Goal: Communication & Community: Answer question/provide support

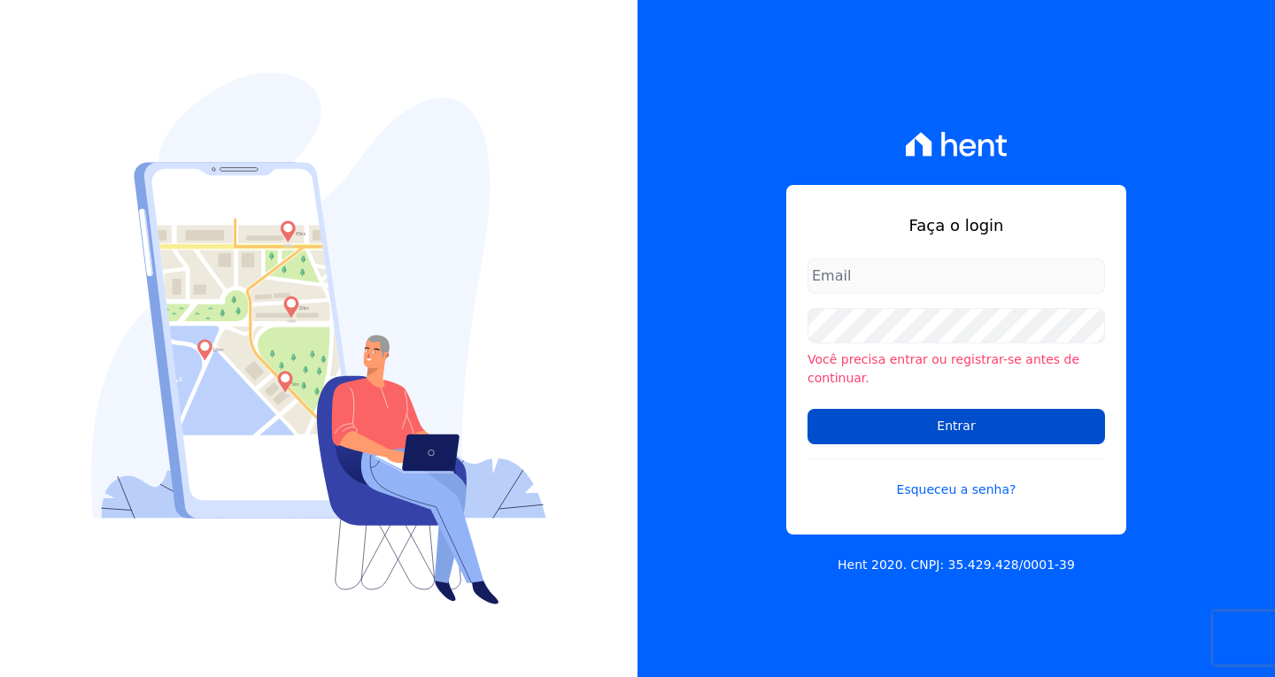
type input "[EMAIL_ADDRESS][DOMAIN_NAME]"
click at [1038, 419] on input "Entrar" at bounding box center [955, 426] width 297 height 35
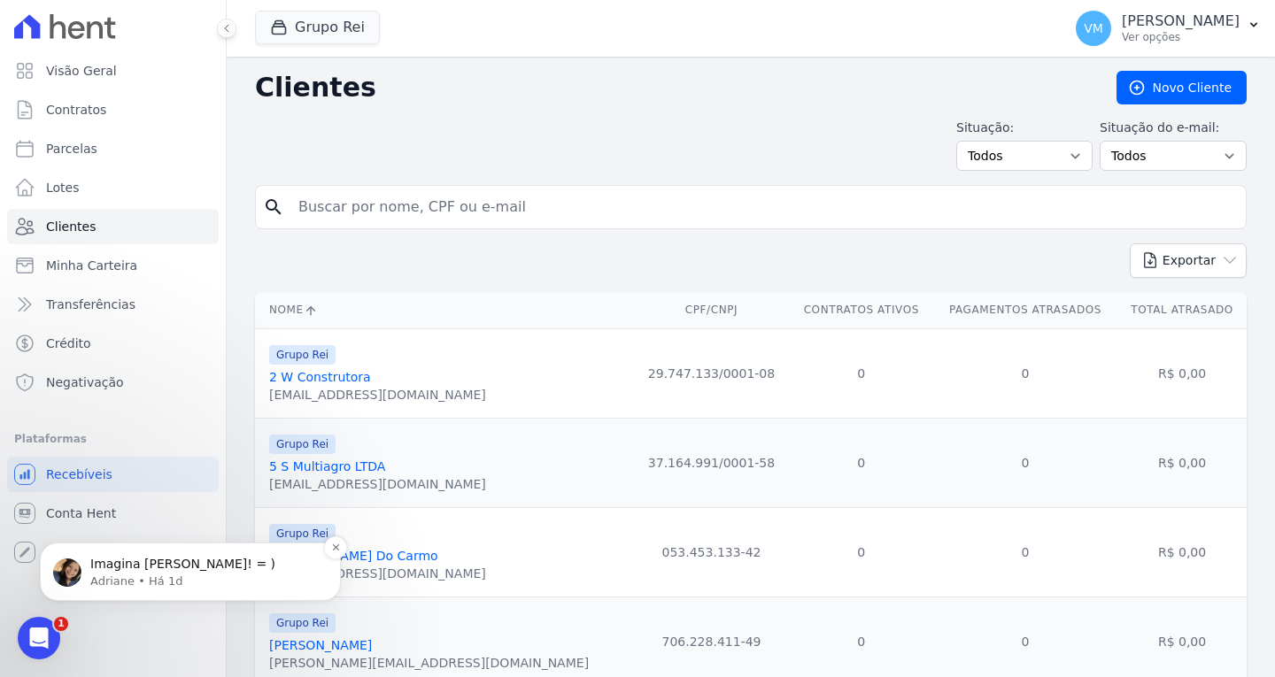
click at [141, 583] on p "Adriane • Há 1d" at bounding box center [204, 582] width 228 height 16
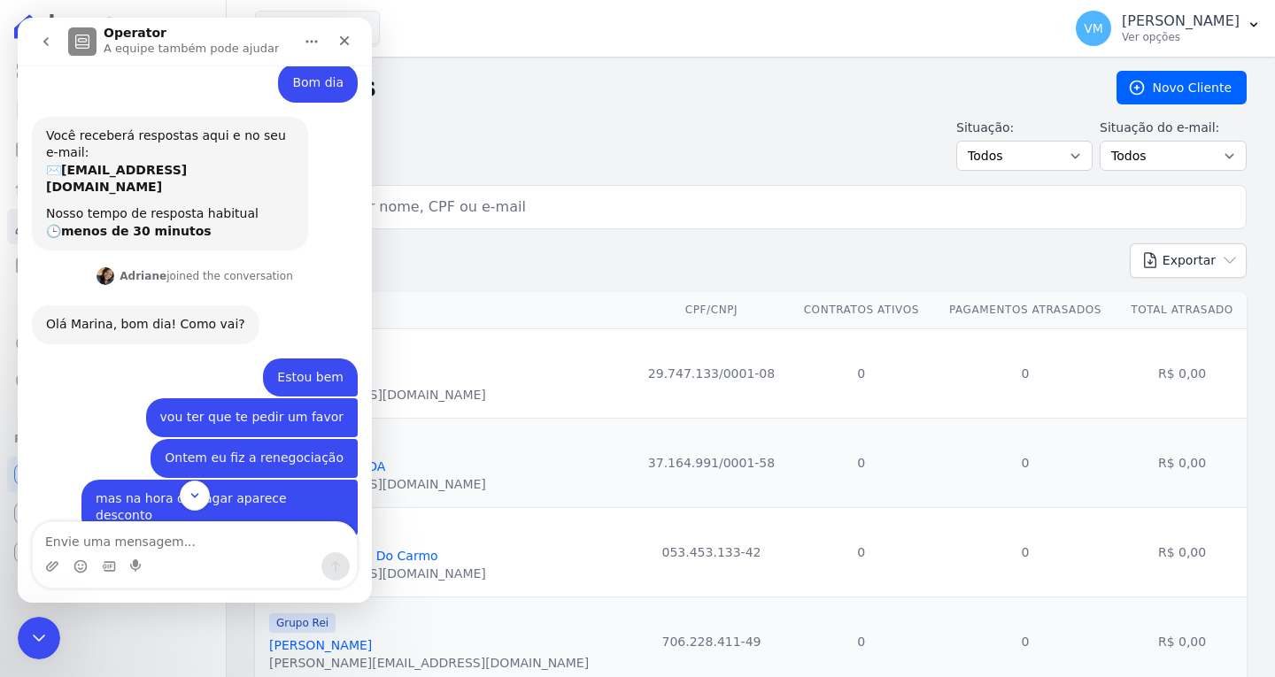
scroll to position [552, 0]
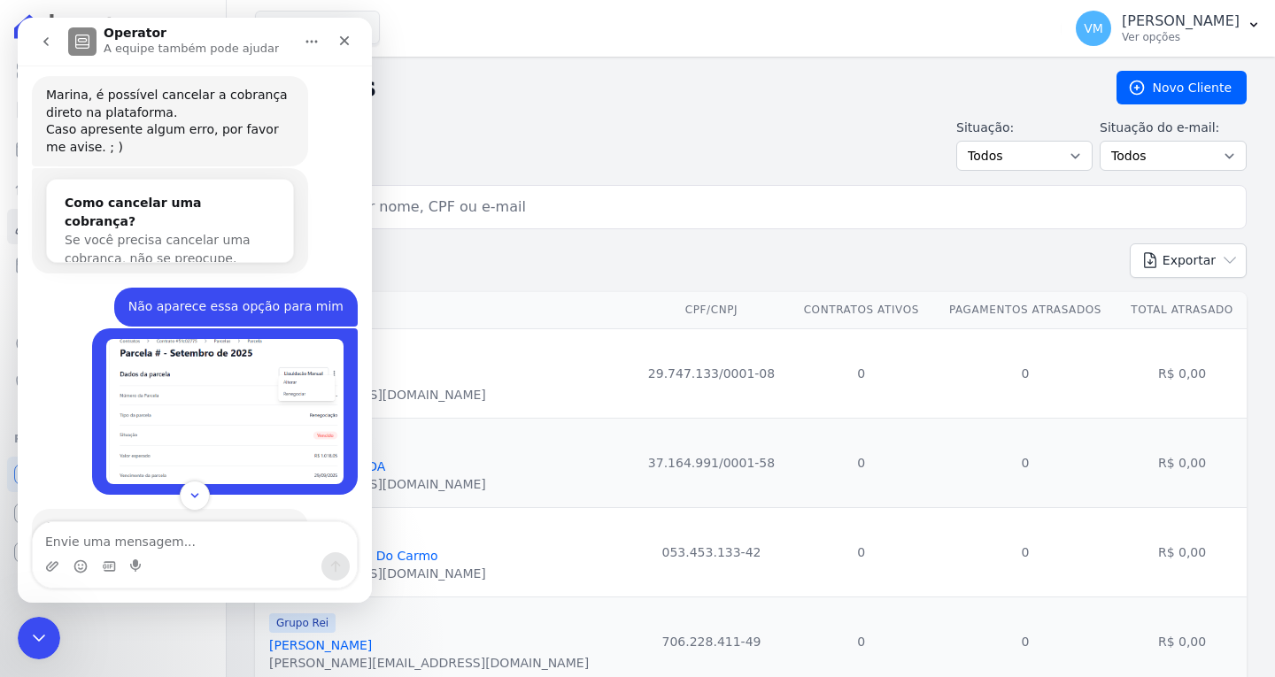
drag, startPoint x: 189, startPoint y: 501, endPoint x: 189, endPoint y: 473, distance: 28.3
click at [190, 501] on icon "Scroll to bottom" at bounding box center [195, 496] width 14 height 14
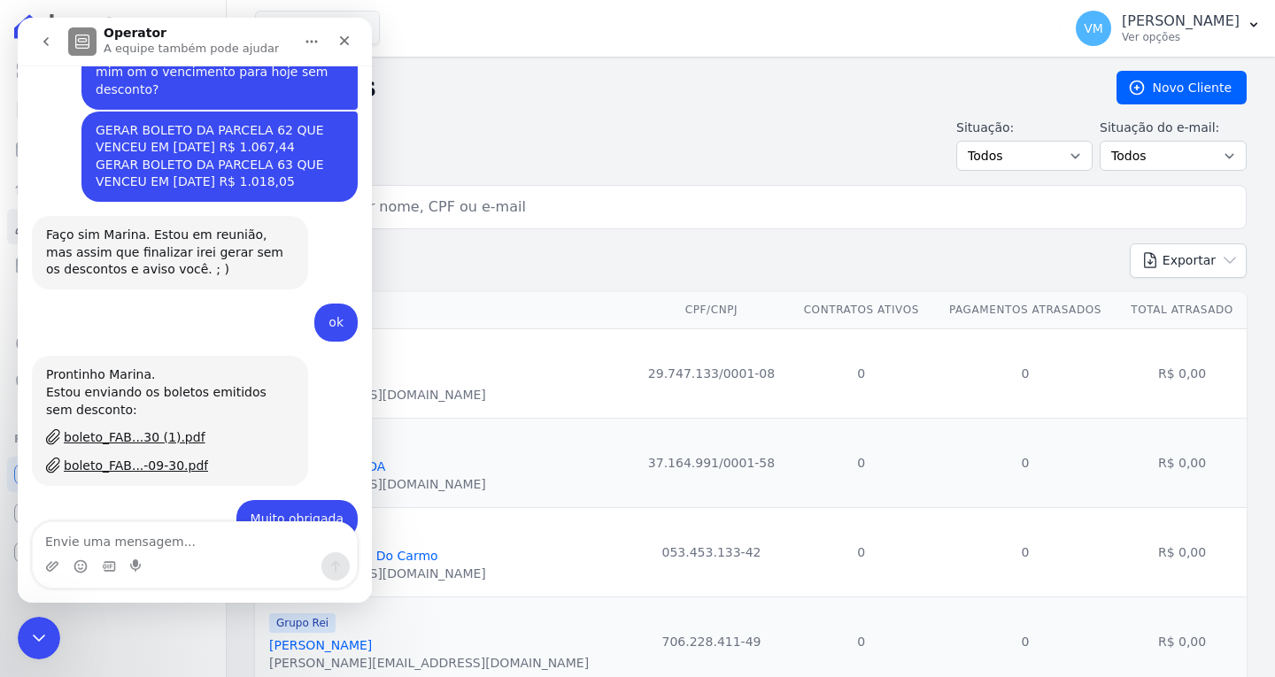
scroll to position [1775, 0]
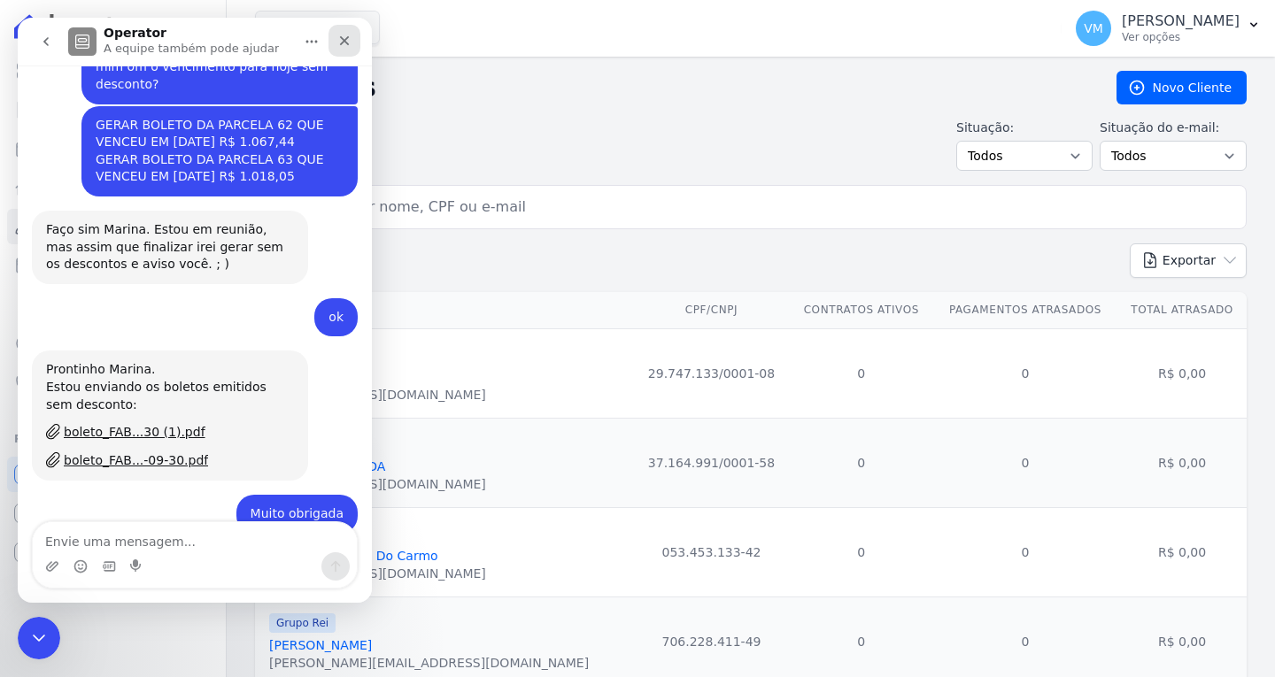
click at [350, 36] on icon "Fechar" at bounding box center [344, 41] width 14 height 14
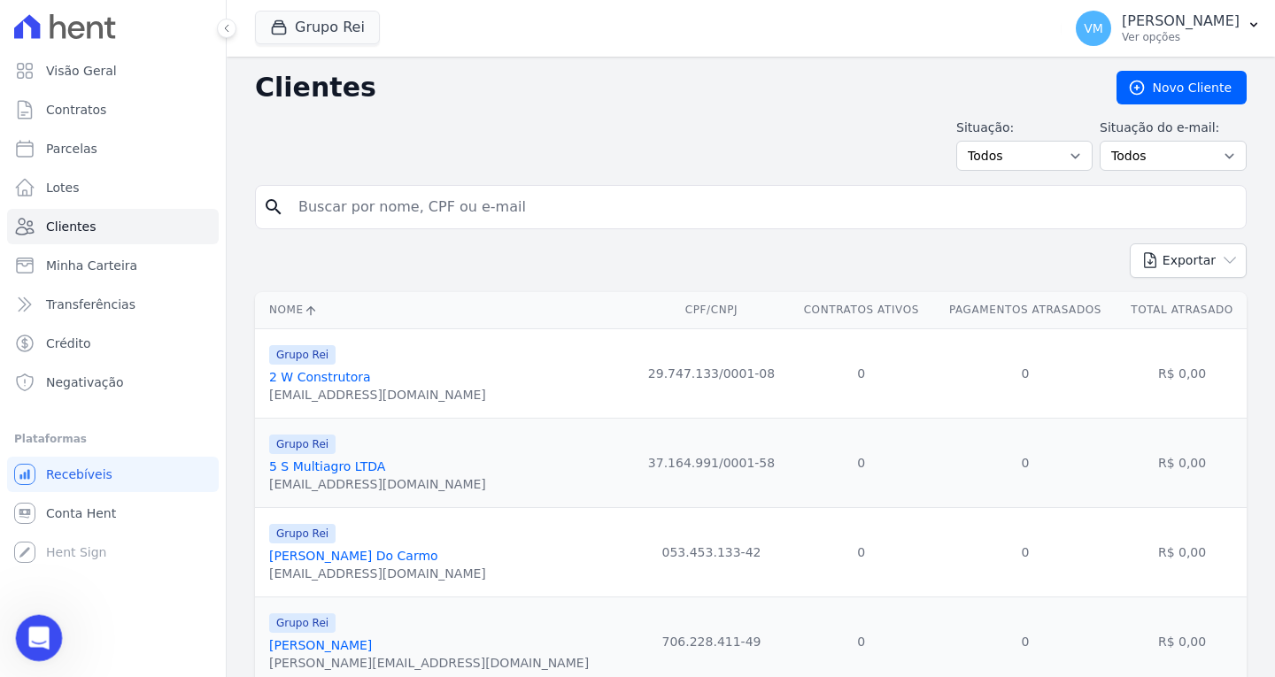
click at [30, 621] on icon "Abertura do Messenger da Intercom" at bounding box center [36, 635] width 29 height 29
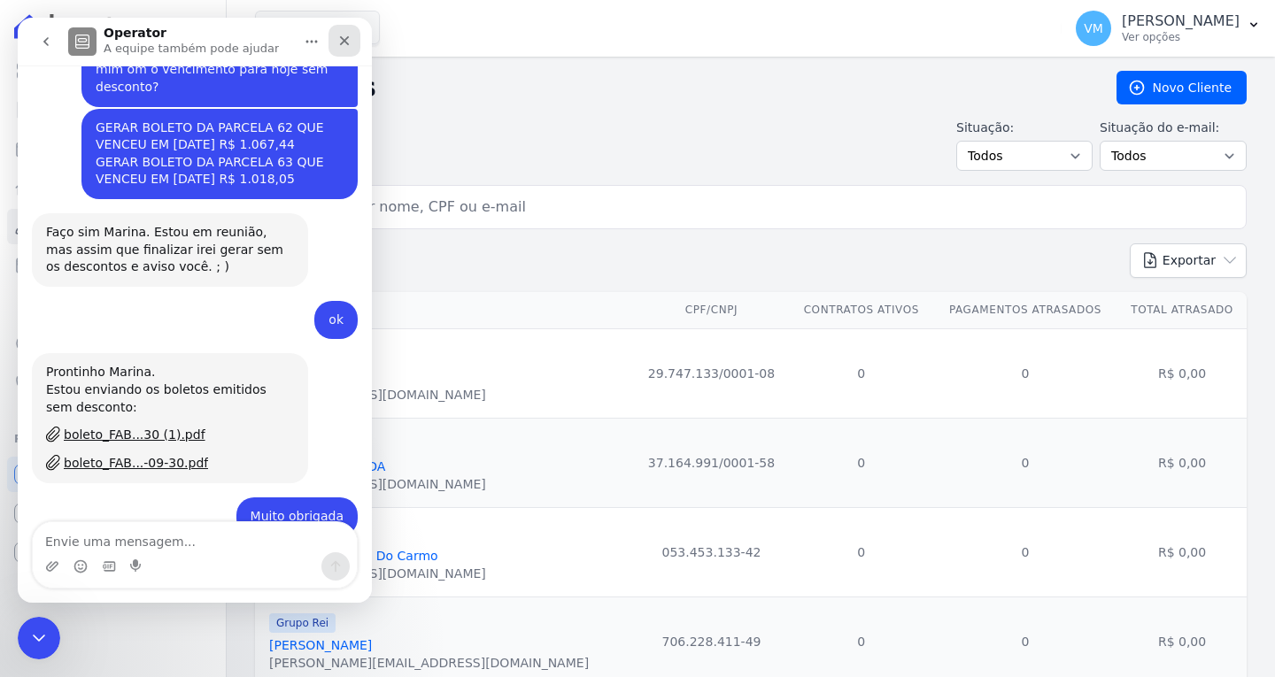
drag, startPoint x: 346, startPoint y: 43, endPoint x: 470, endPoint y: 189, distance: 190.9
click at [346, 43] on icon "Fechar" at bounding box center [345, 41] width 10 height 10
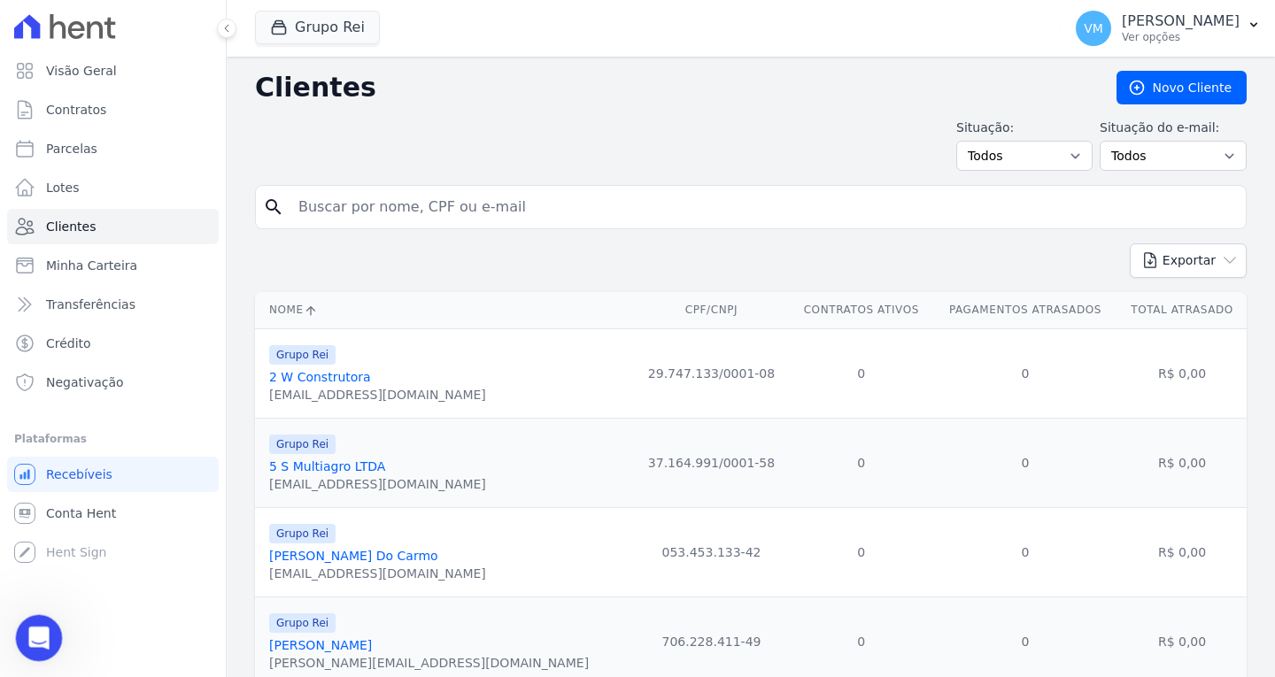
click at [30, 621] on icon "Abertura do Messenger da Intercom" at bounding box center [36, 635] width 29 height 29
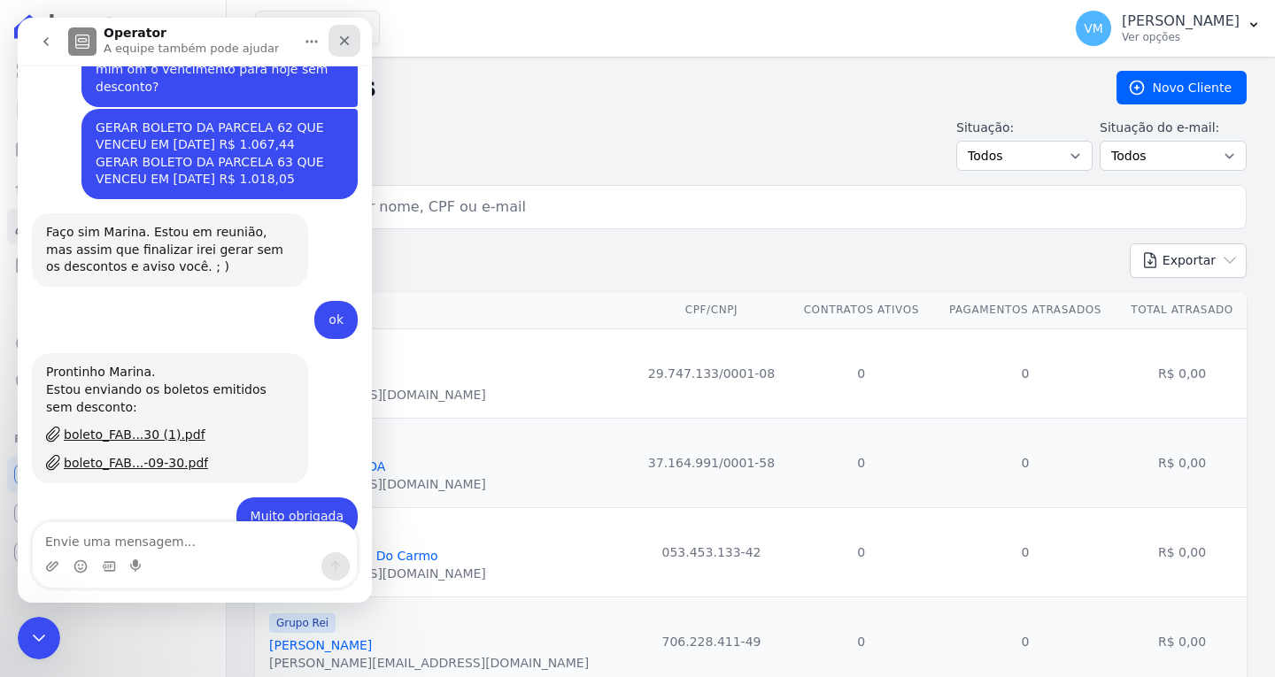
click at [343, 42] on icon "Fechar" at bounding box center [345, 41] width 10 height 10
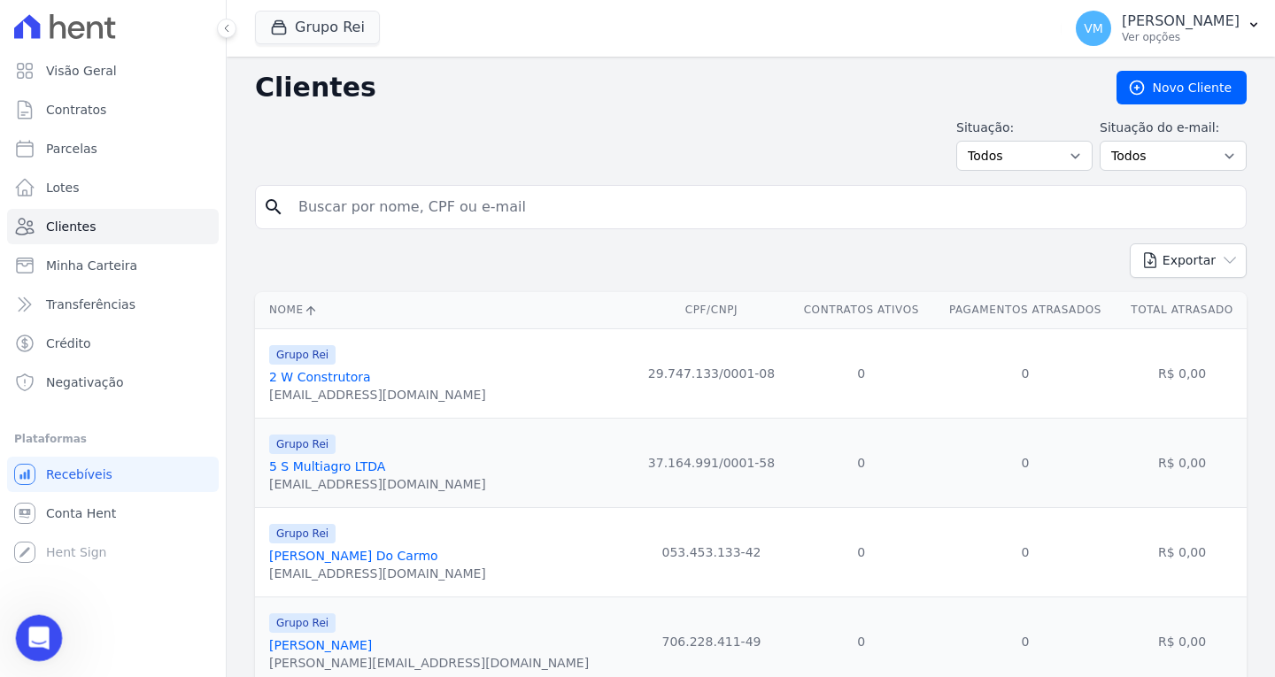
click at [25, 624] on div "Abertura do Messenger da Intercom" at bounding box center [36, 635] width 58 height 58
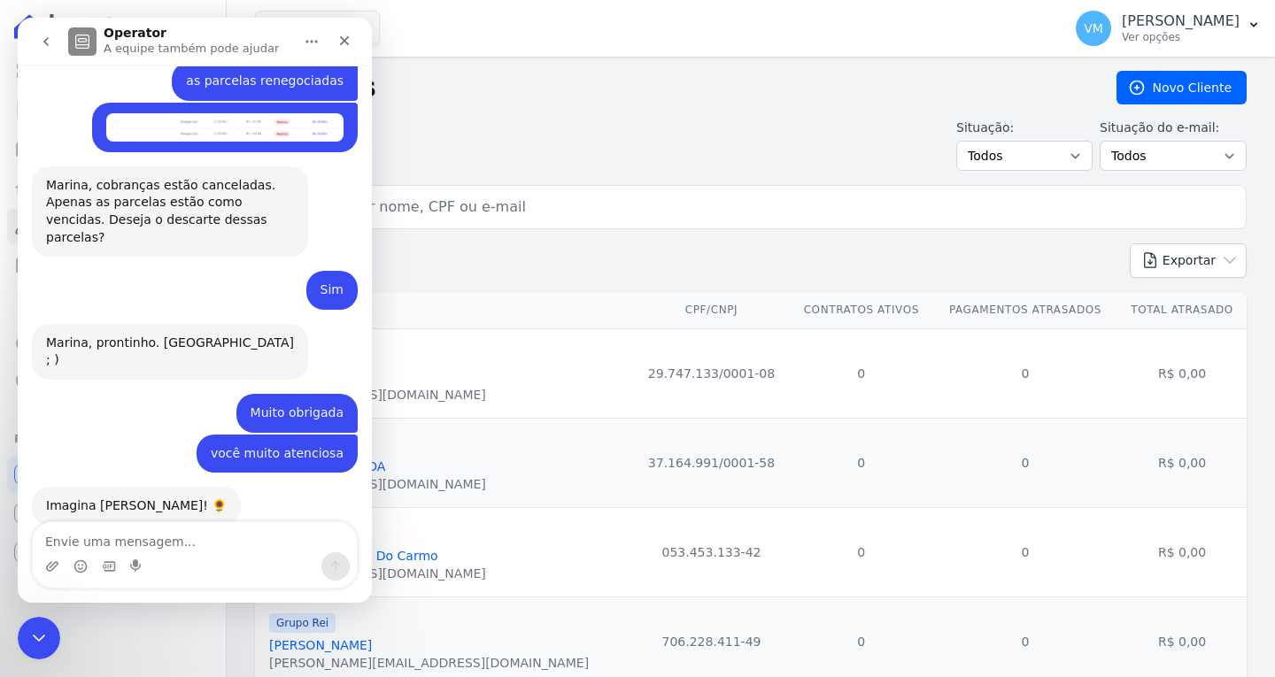
scroll to position [1632, 0]
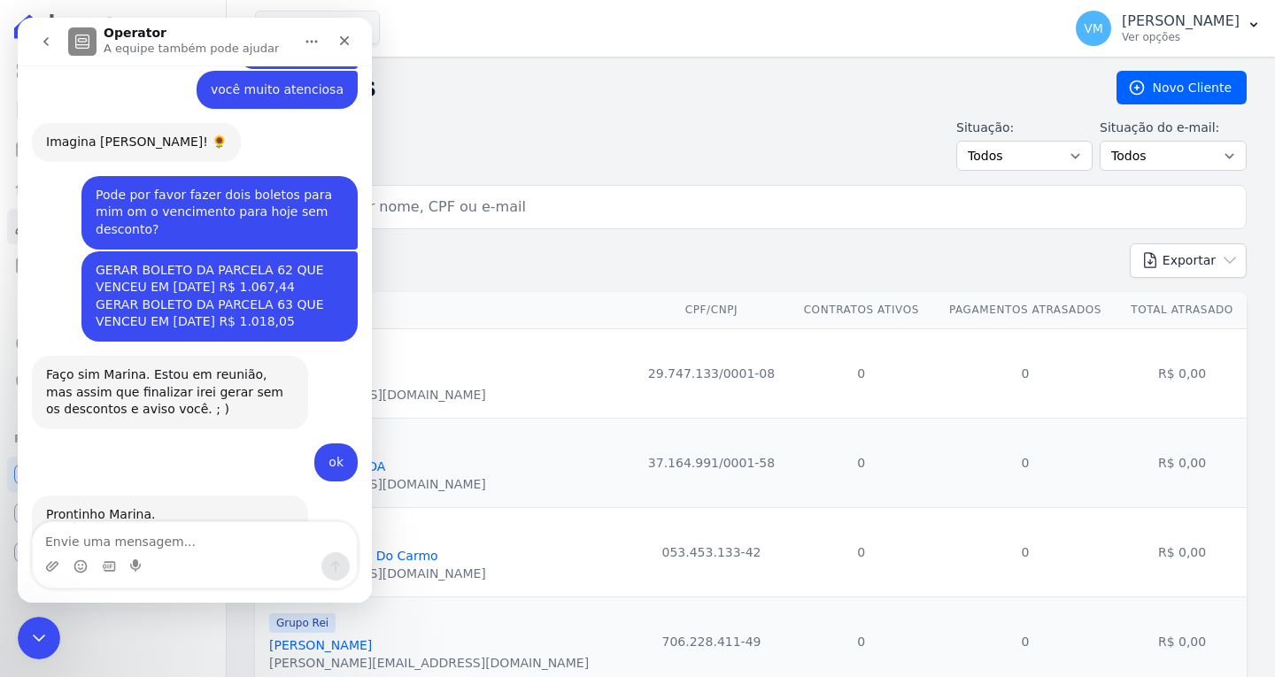
click at [52, 35] on icon "go back" at bounding box center [46, 42] width 14 height 14
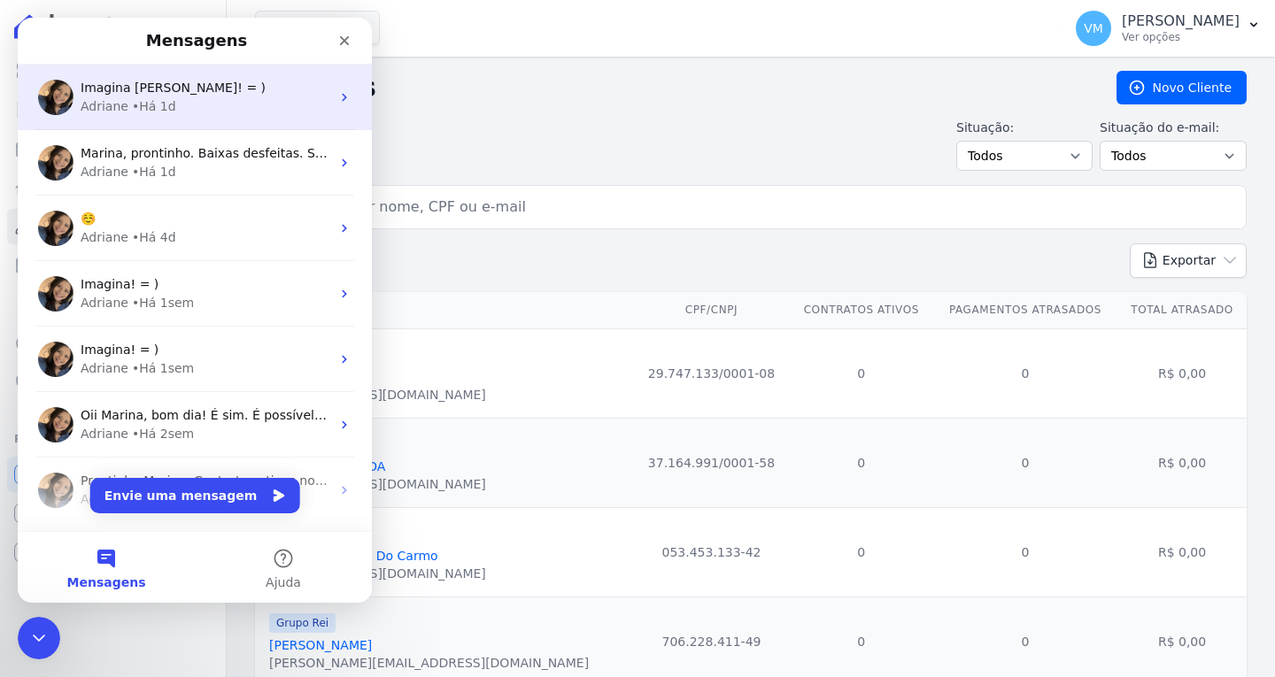
click at [211, 98] on div "Adriane • Há 1d" at bounding box center [206, 106] width 250 height 19
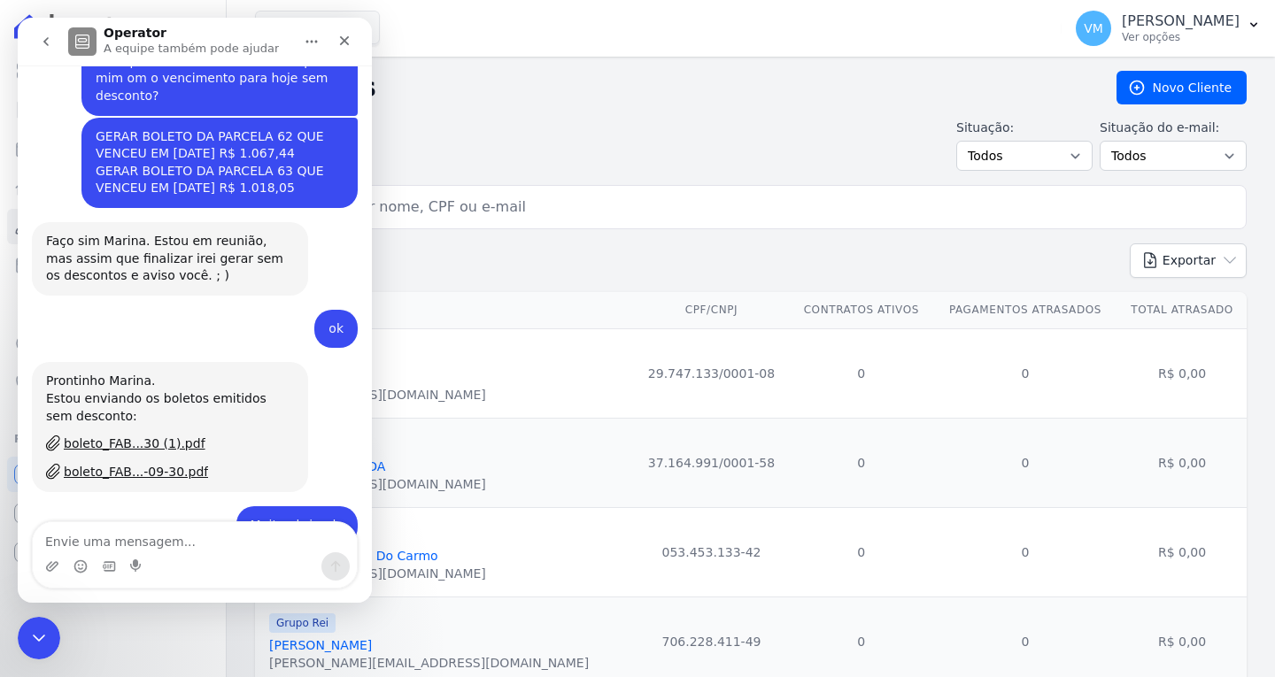
scroll to position [1775, 0]
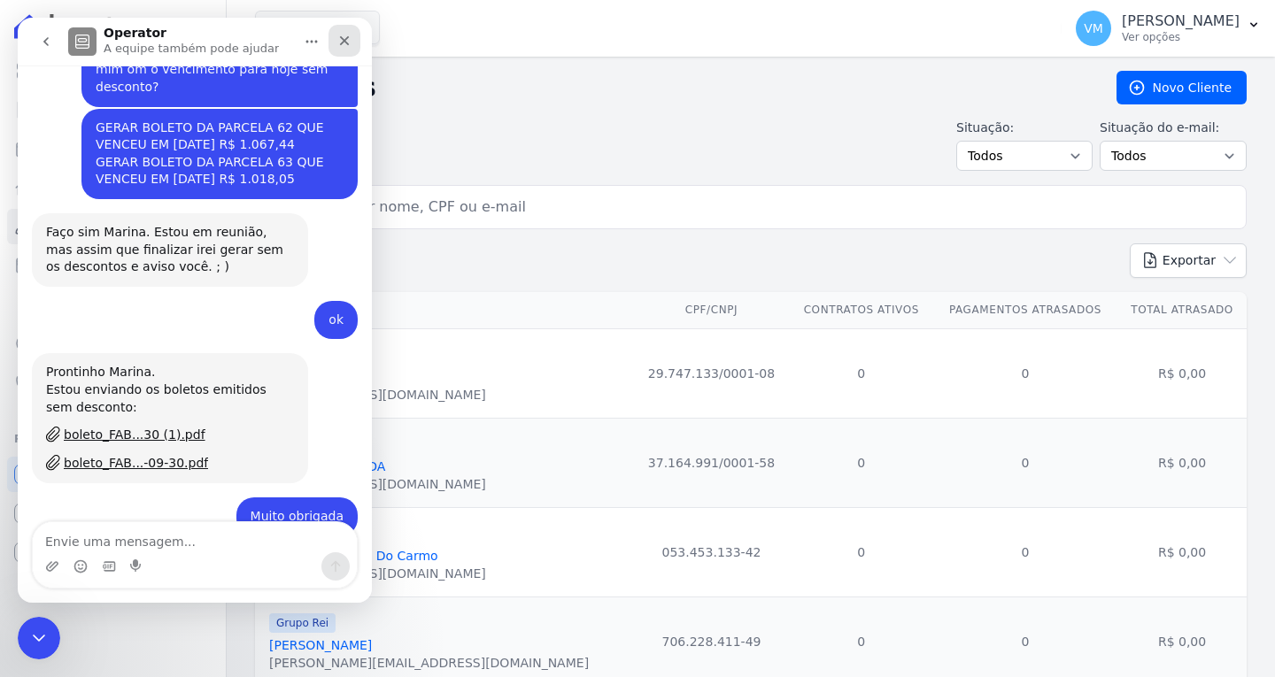
click at [342, 33] on div "Fechar" at bounding box center [344, 41] width 32 height 32
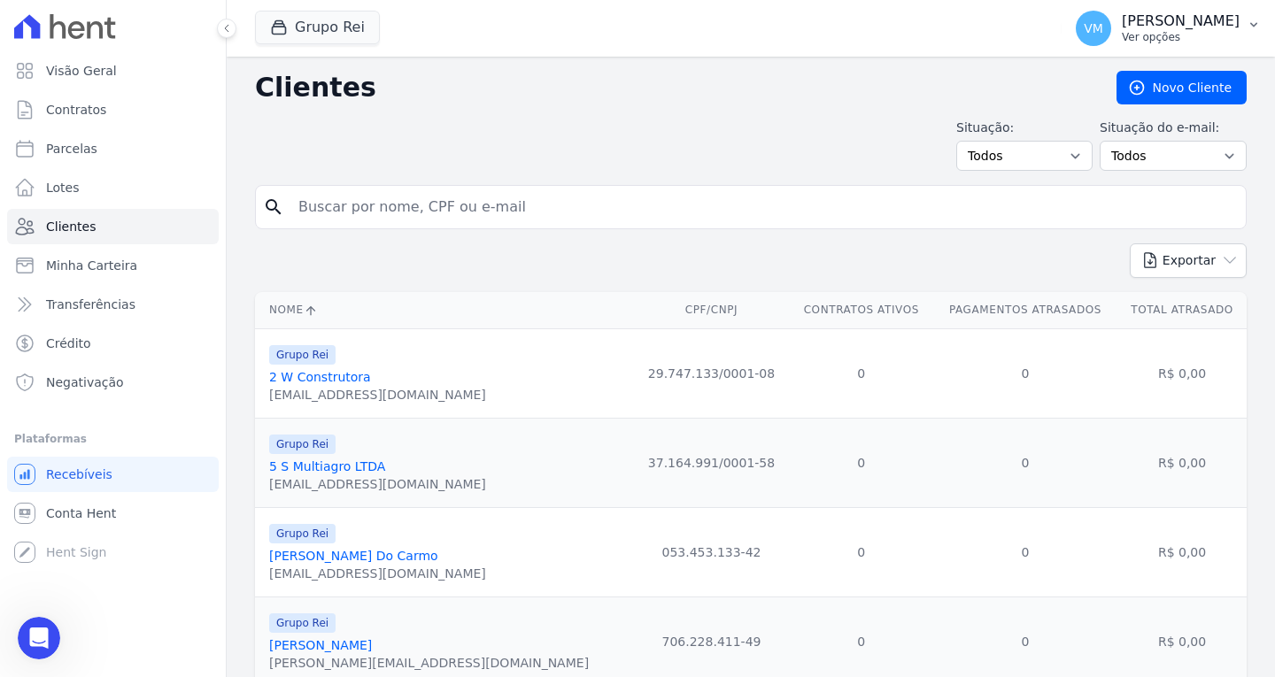
click at [1177, 17] on p "[PERSON_NAME]" at bounding box center [1181, 21] width 118 height 18
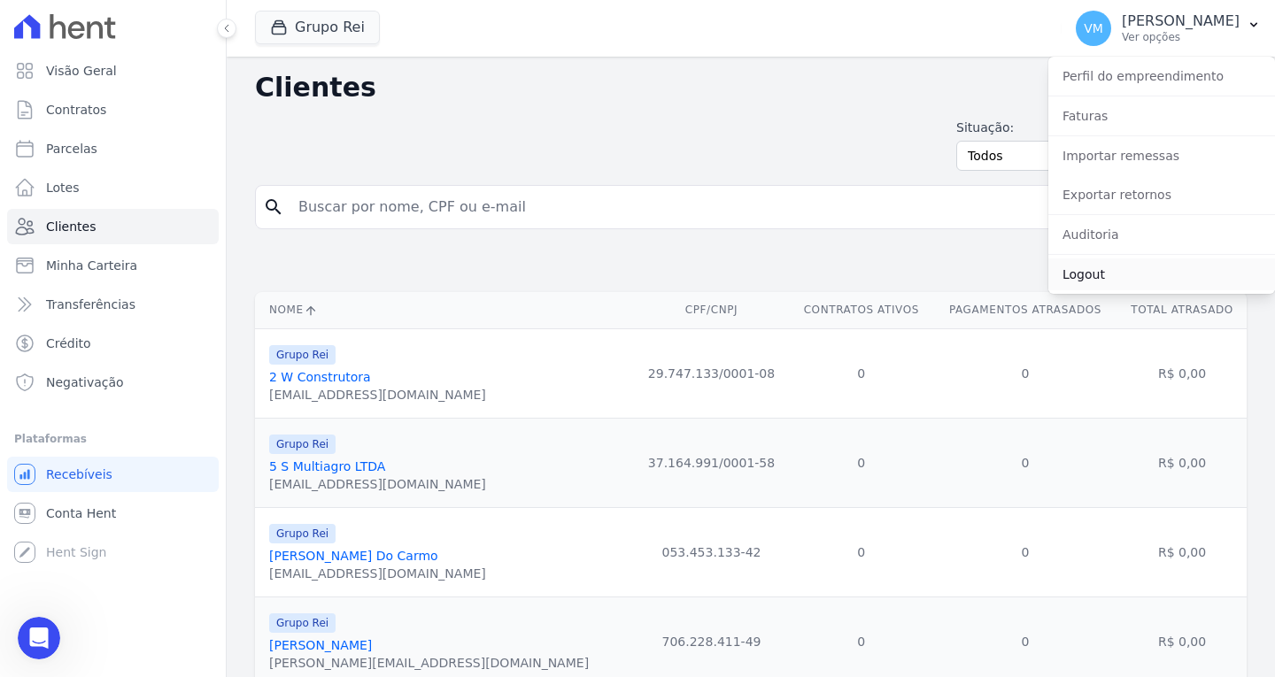
click at [1115, 273] on link "Logout" at bounding box center [1161, 274] width 227 height 32
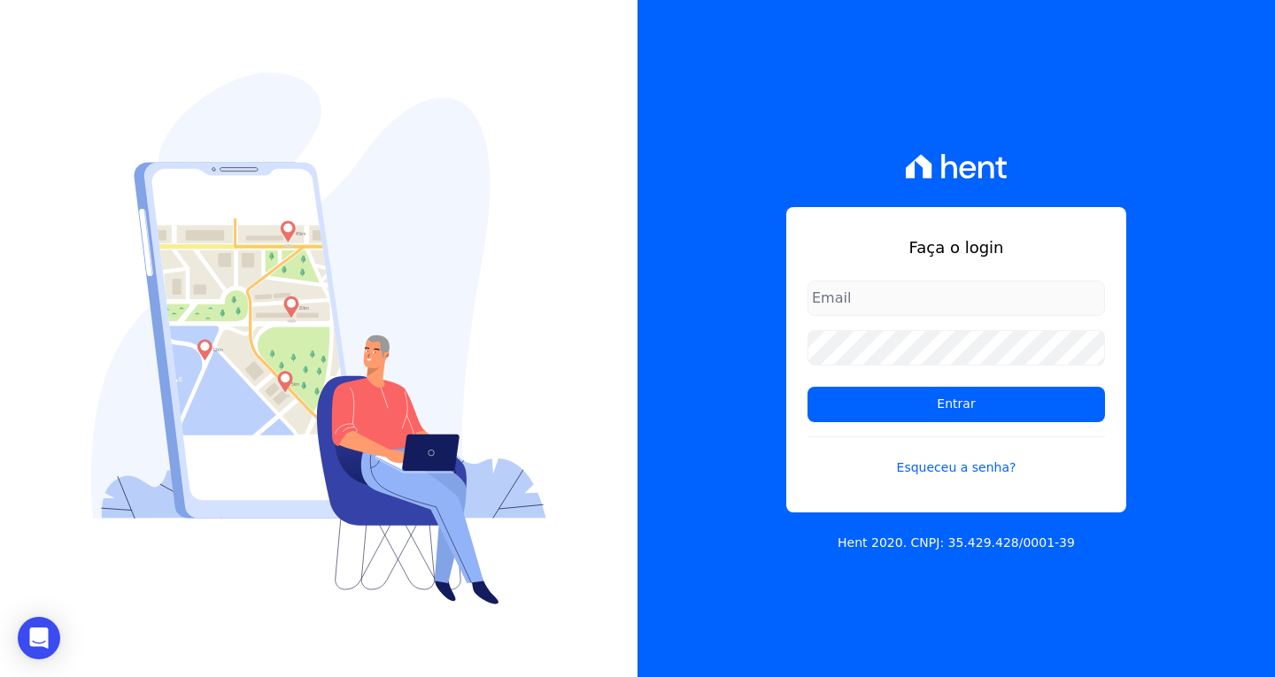
type input "[EMAIL_ADDRESS][DOMAIN_NAME]"
